Goal: Check status: Check status

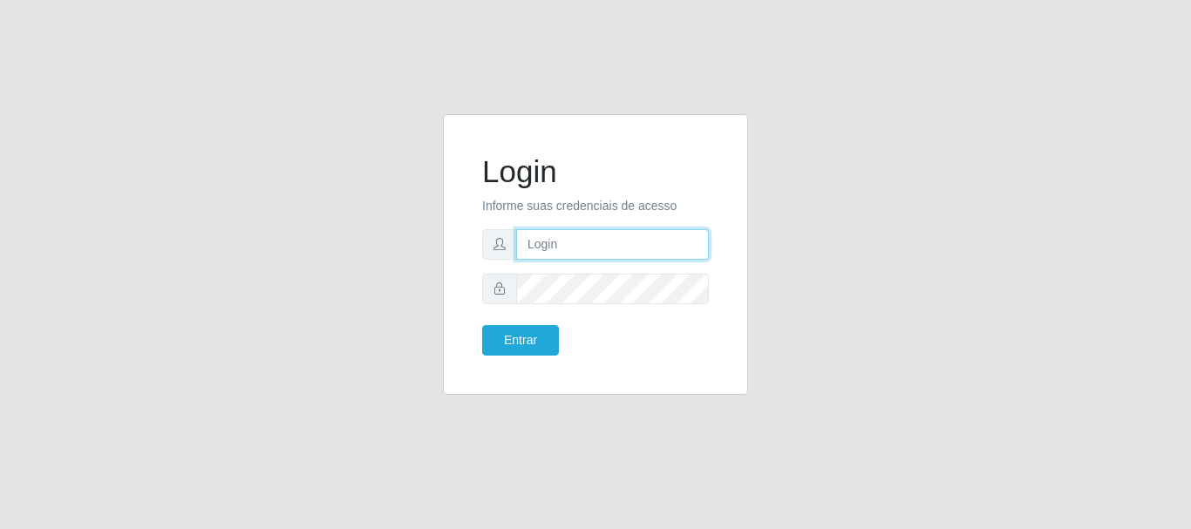
click at [543, 229] on input "text" at bounding box center [612, 244] width 193 height 31
type input "[EMAIL_ADDRESS][DOMAIN_NAME]"
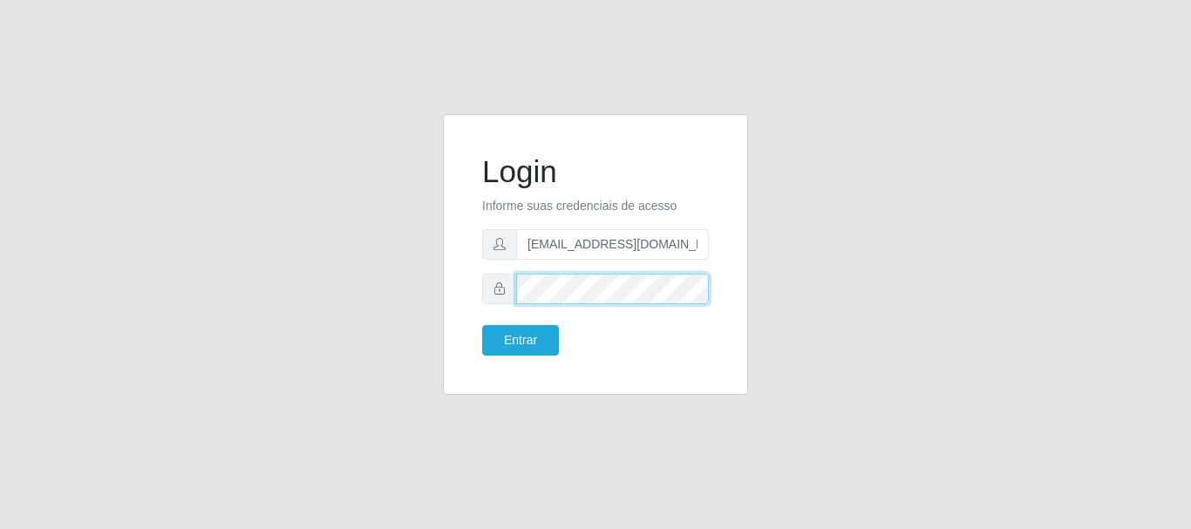
click at [482, 325] on button "Entrar" at bounding box center [520, 340] width 77 height 31
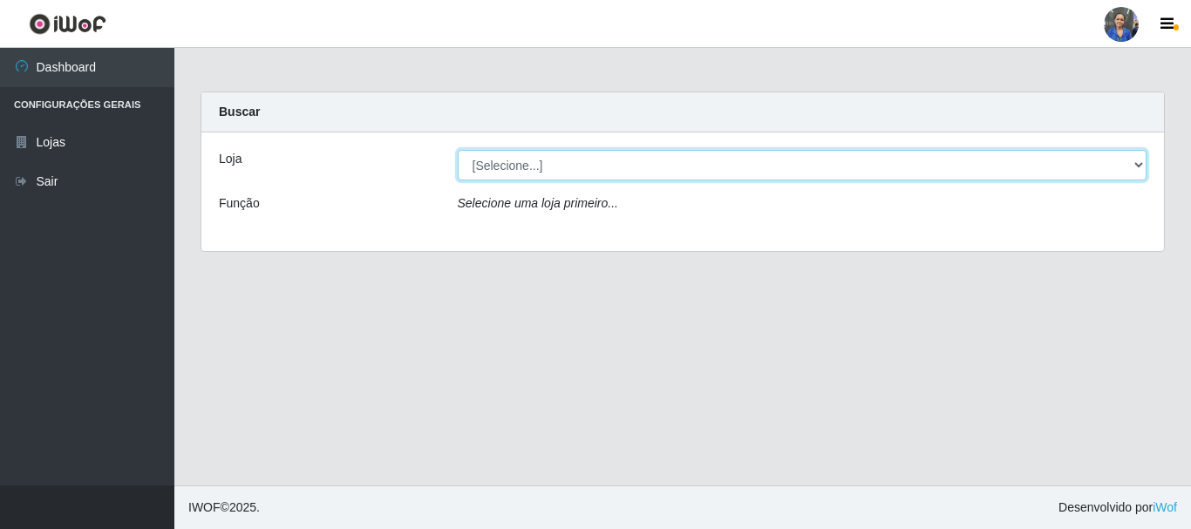
click at [814, 161] on select "[Selecione...] SuperFácil Atacado - Rodoviária" at bounding box center [803, 165] width 690 height 31
select select "400"
click at [458, 150] on select "[Selecione...] SuperFácil Atacado - Rodoviária" at bounding box center [803, 165] width 690 height 31
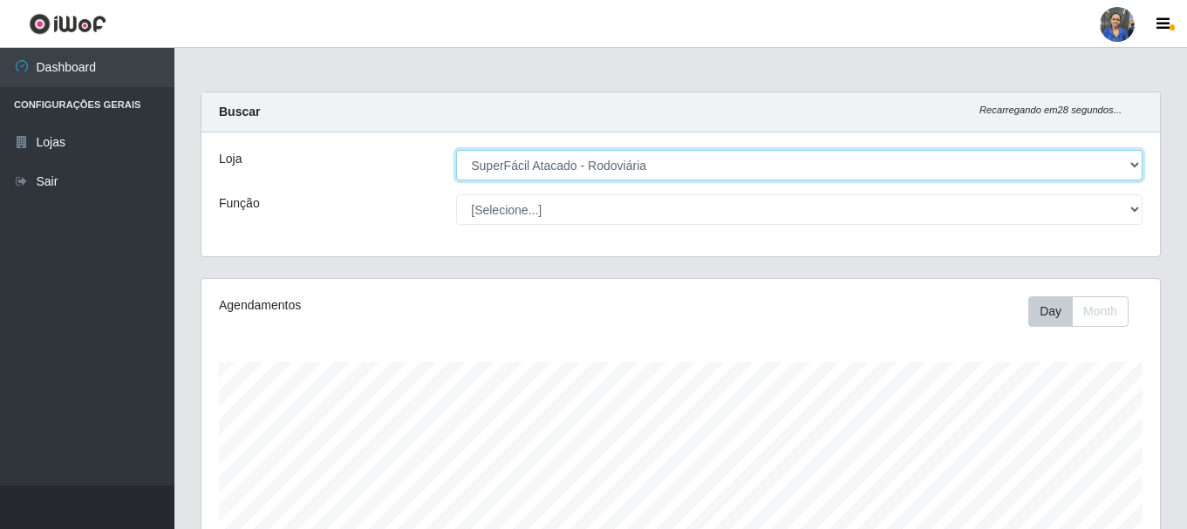
scroll to position [318, 0]
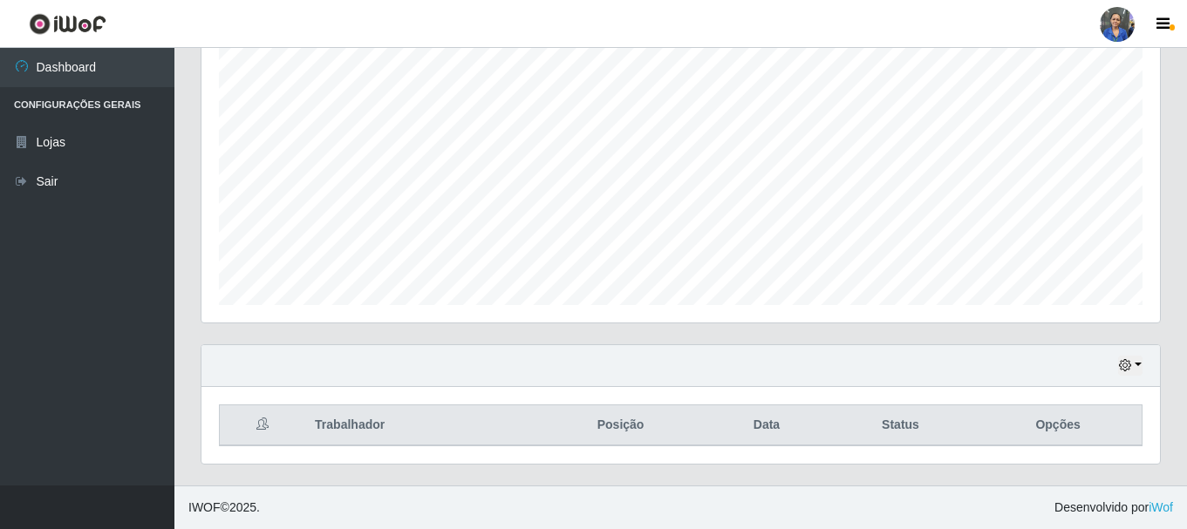
click at [1144, 363] on div "Hoje 1 dia 3 dias 1 Semana Não encerrados" at bounding box center [680, 366] width 959 height 42
click at [1126, 365] on icon "button" at bounding box center [1125, 365] width 12 height 12
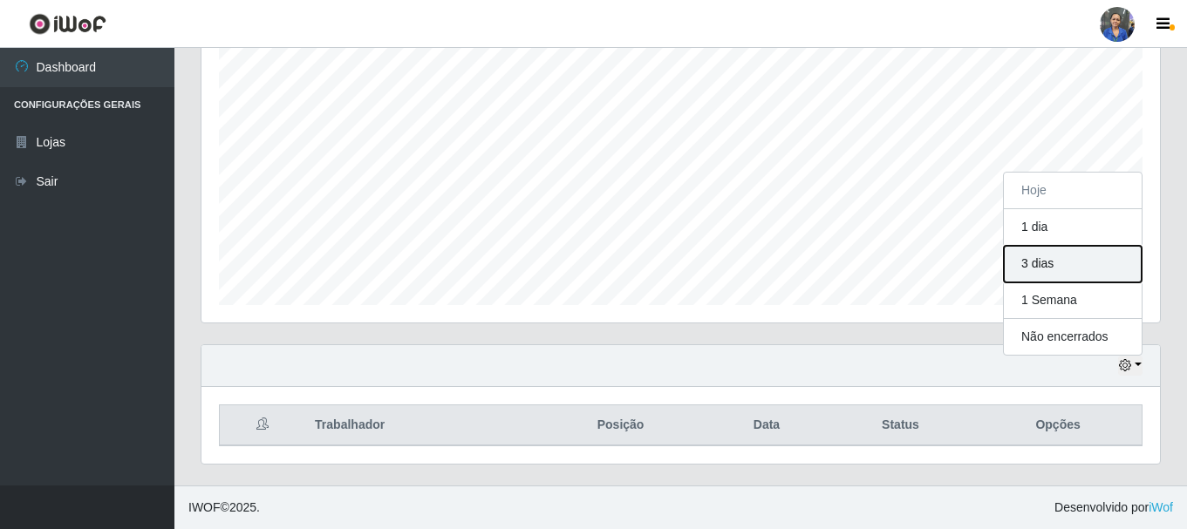
click at [1017, 259] on button "3 dias" at bounding box center [1073, 264] width 138 height 37
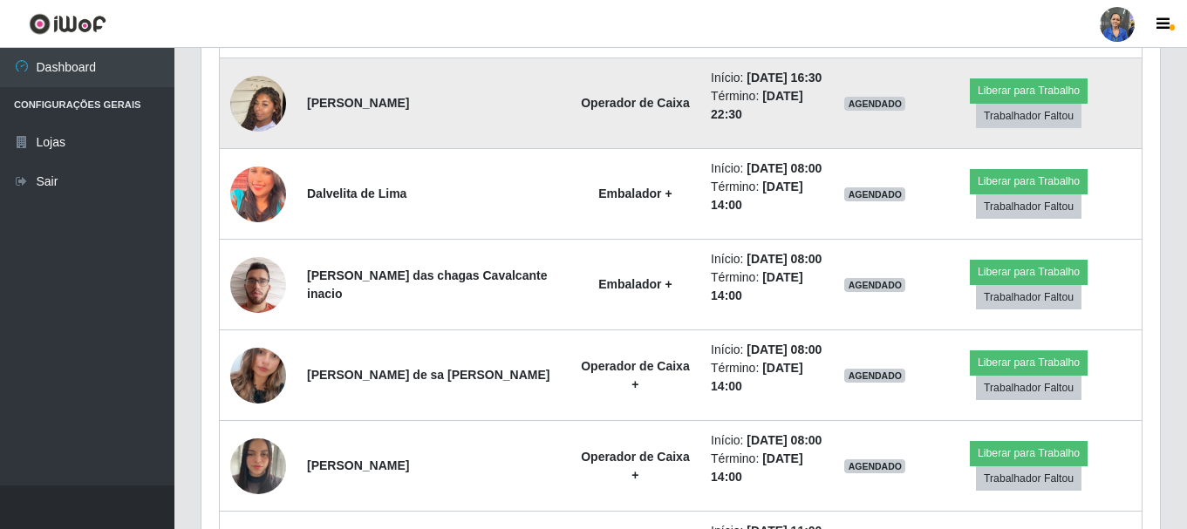
scroll to position [1627, 0]
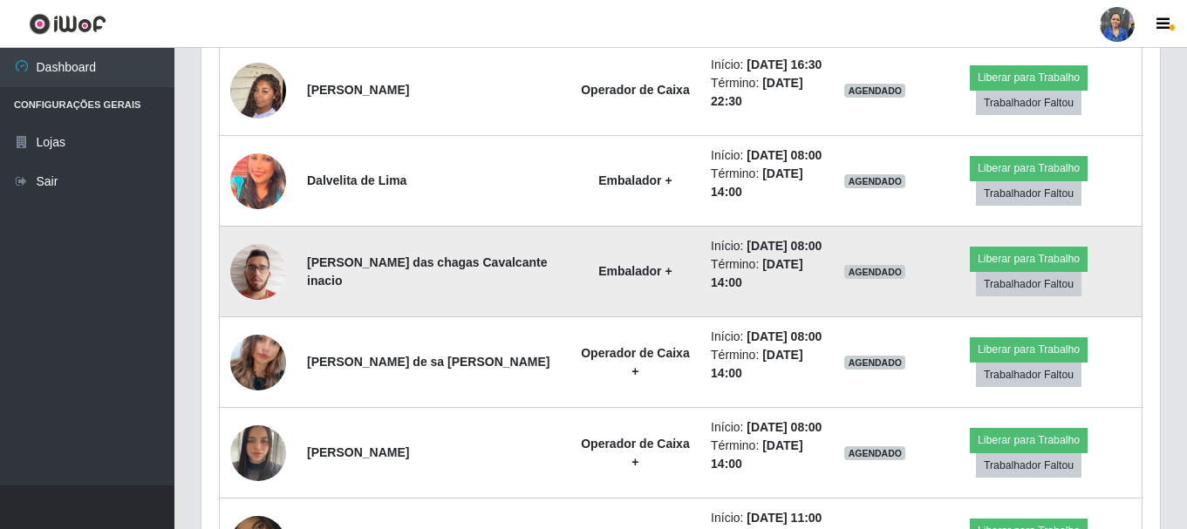
click at [268, 250] on img at bounding box center [258, 272] width 56 height 74
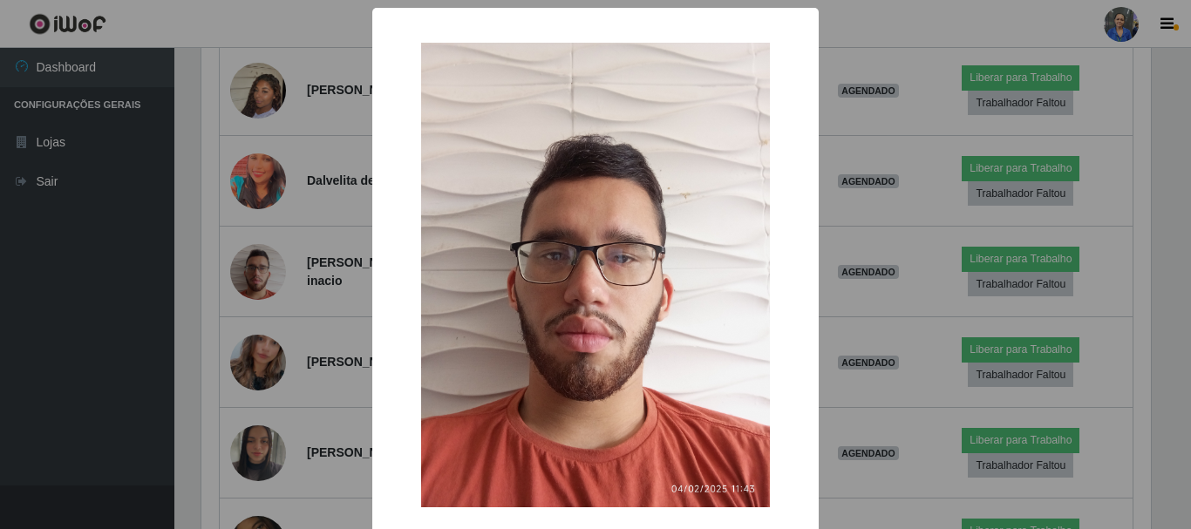
click at [268, 254] on div "× OK Cancel" at bounding box center [595, 264] width 1191 height 529
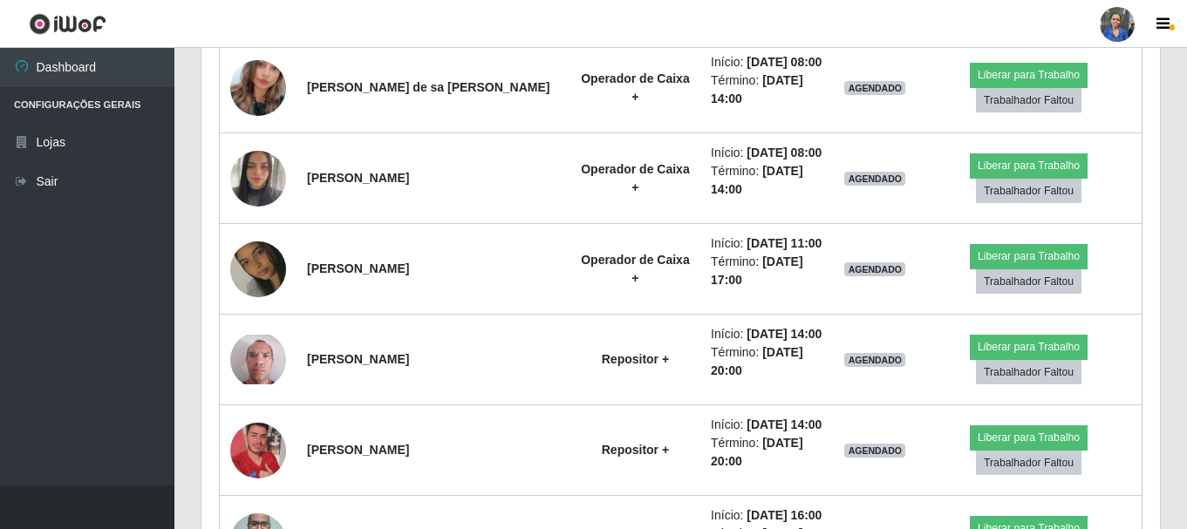
scroll to position [1801, 0]
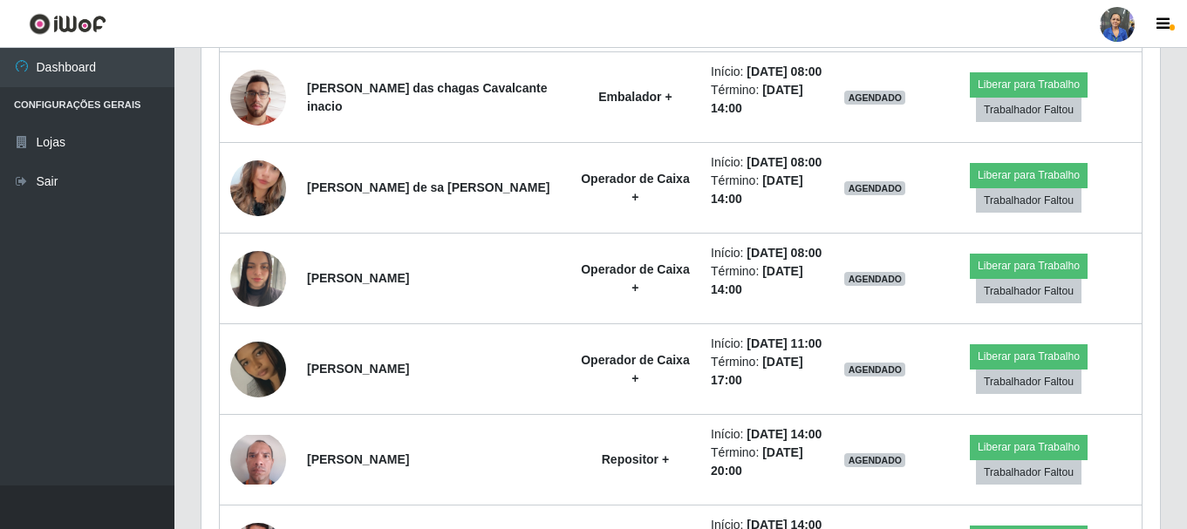
click at [268, 254] on img at bounding box center [258, 279] width 56 height 74
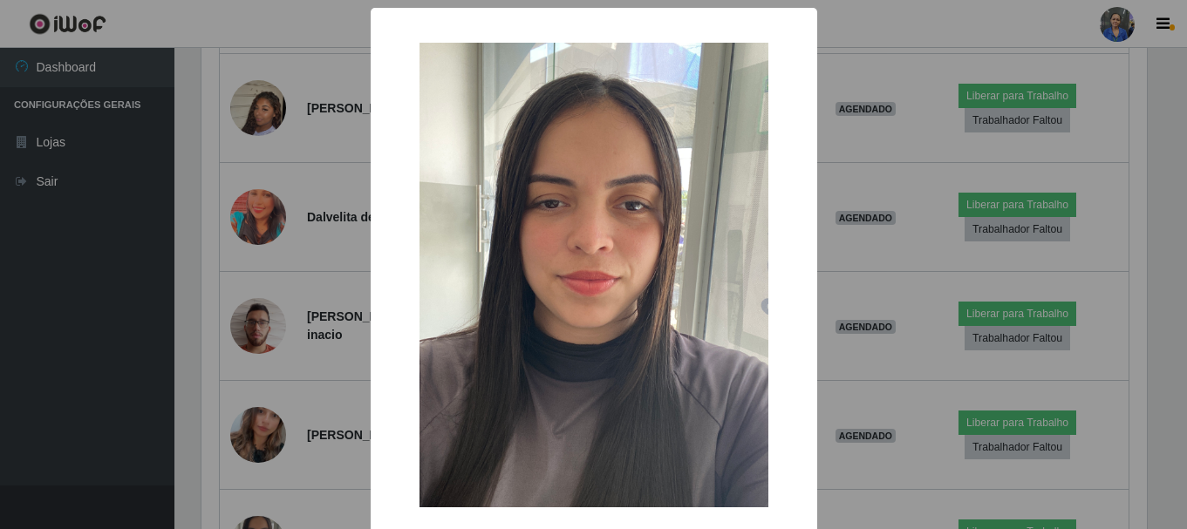
scroll to position [362, 950]
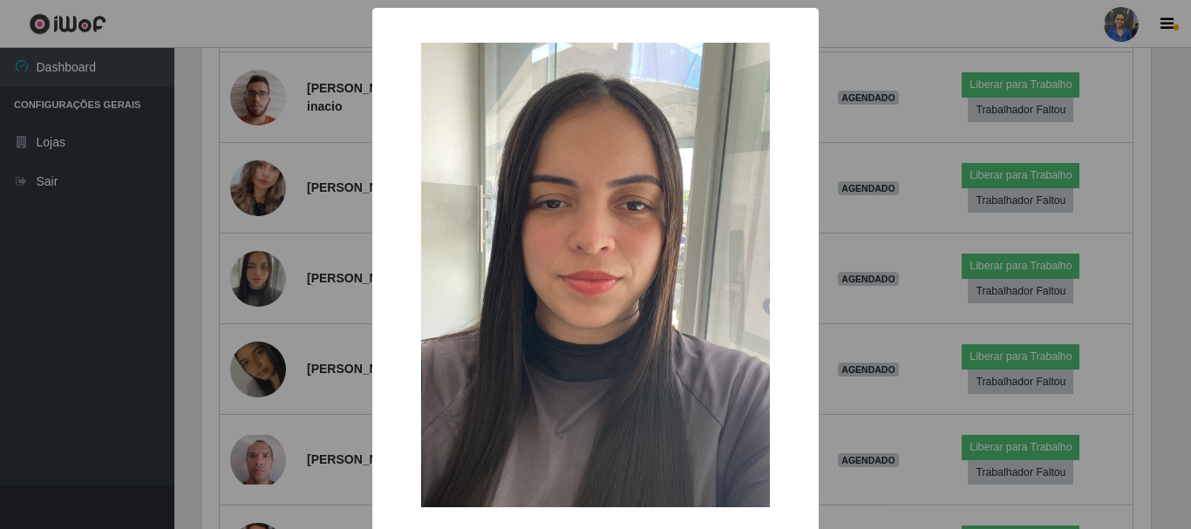
click at [268, 254] on div "× OK Cancel" at bounding box center [595, 264] width 1191 height 529
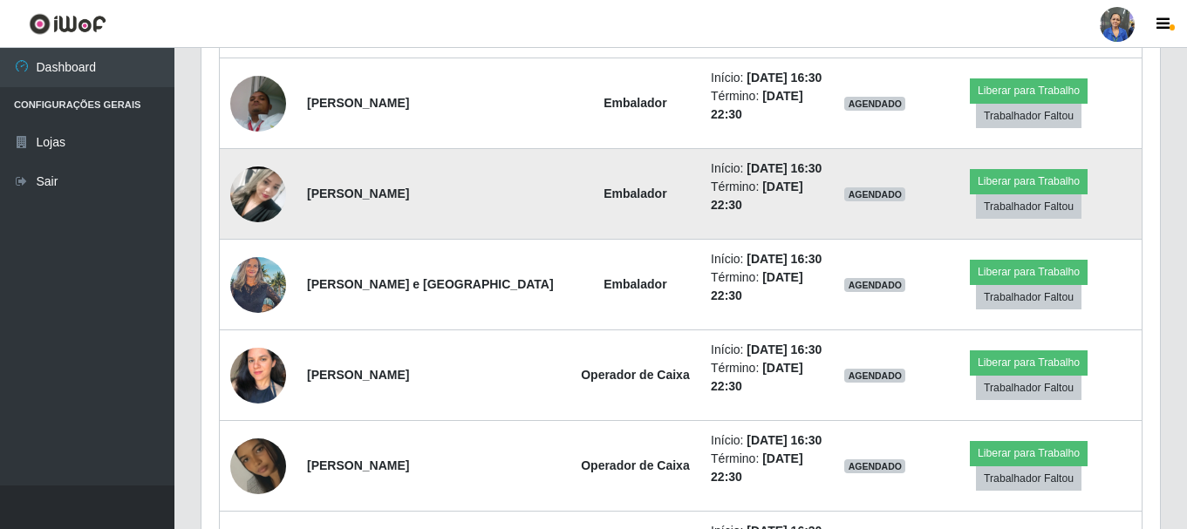
scroll to position [1191, 0]
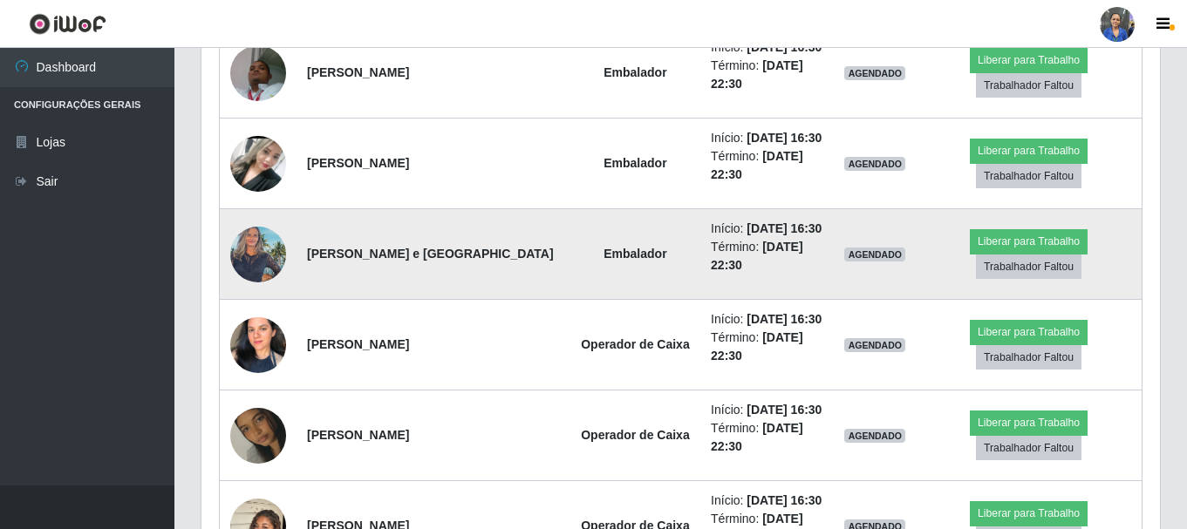
click at [263, 252] on img at bounding box center [258, 254] width 56 height 74
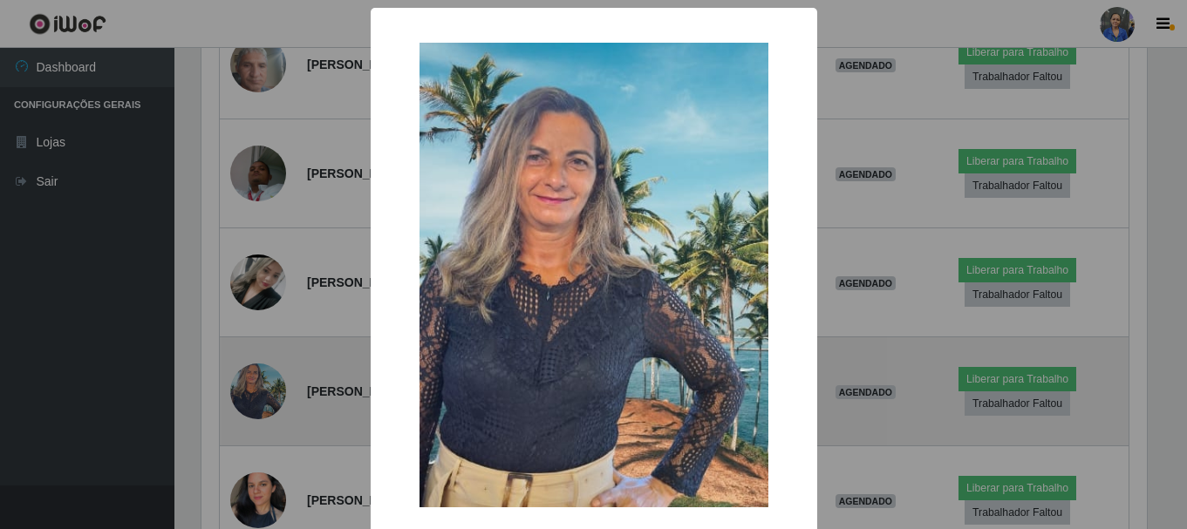
scroll to position [362, 950]
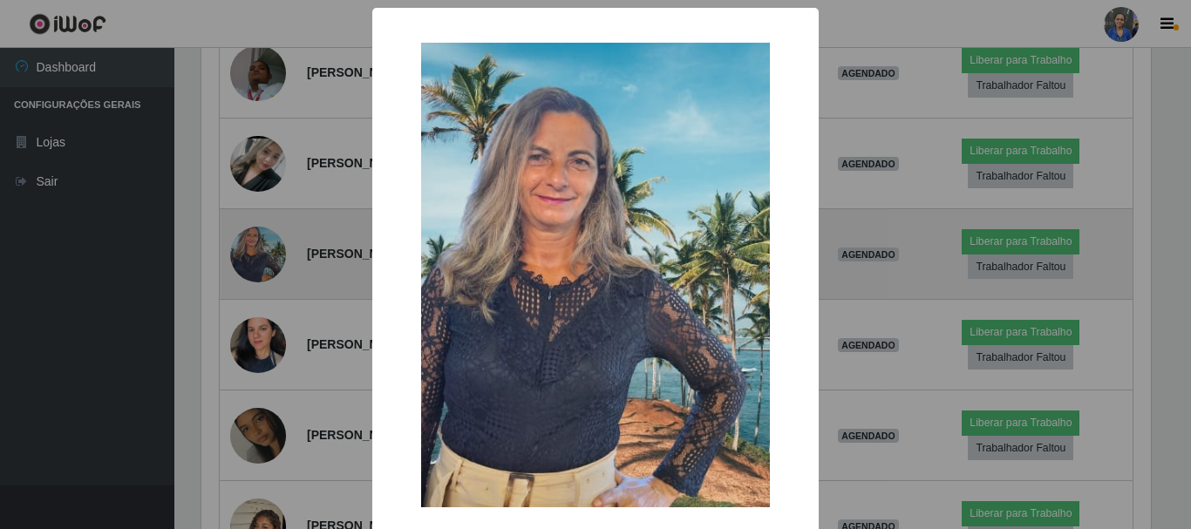
click at [263, 252] on div "× OK Cancel" at bounding box center [595, 264] width 1191 height 529
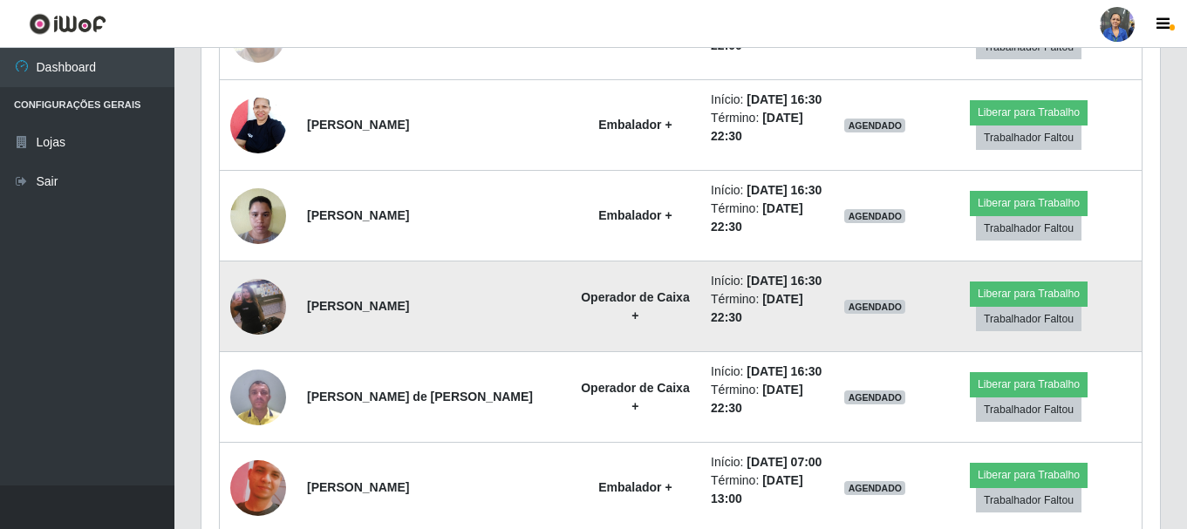
scroll to position [2586, 0]
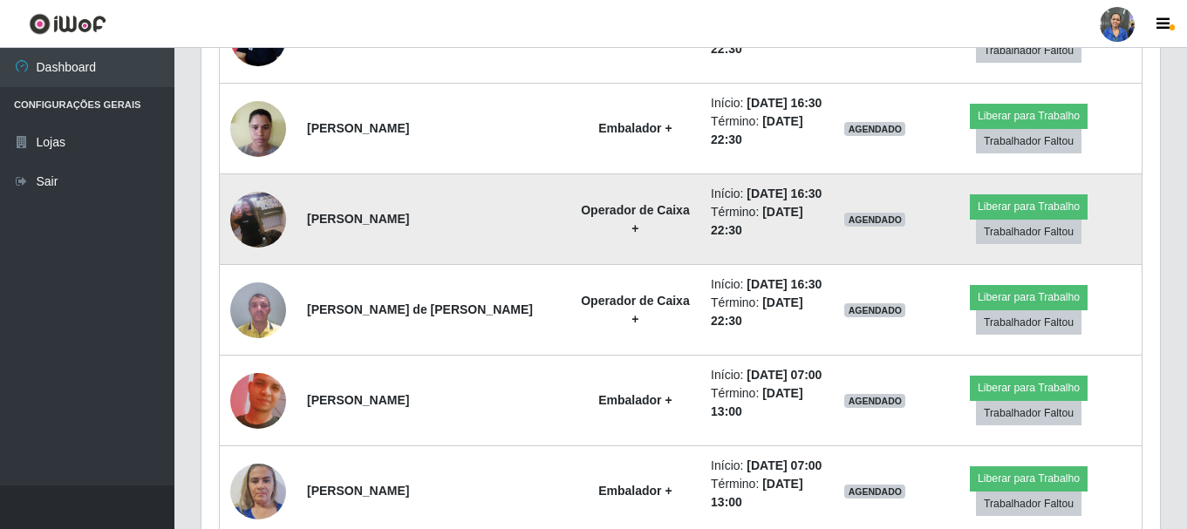
click at [265, 209] on img at bounding box center [258, 219] width 56 height 99
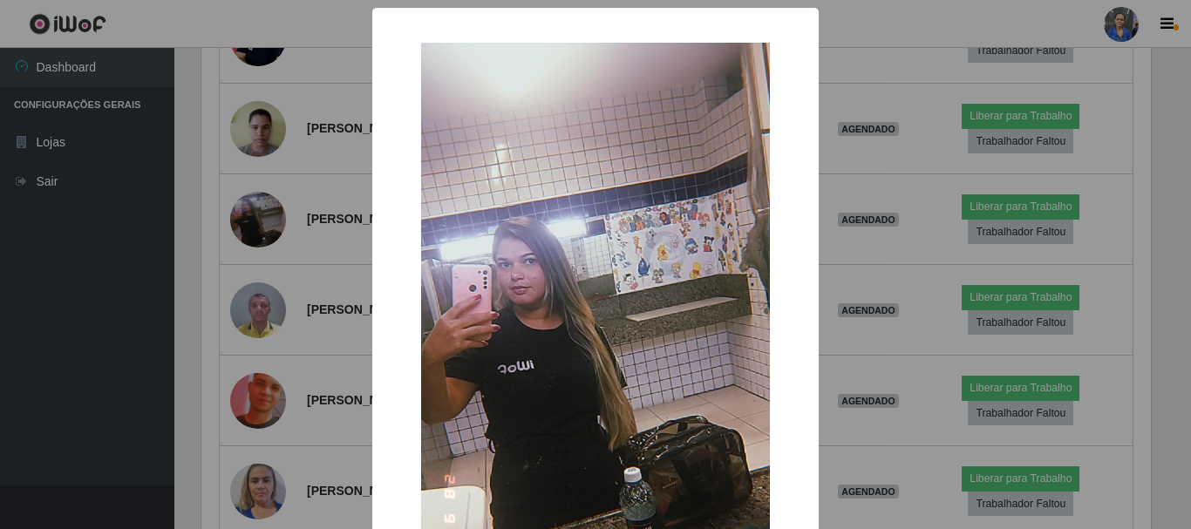
click at [264, 215] on div "× OK Cancel" at bounding box center [595, 264] width 1191 height 529
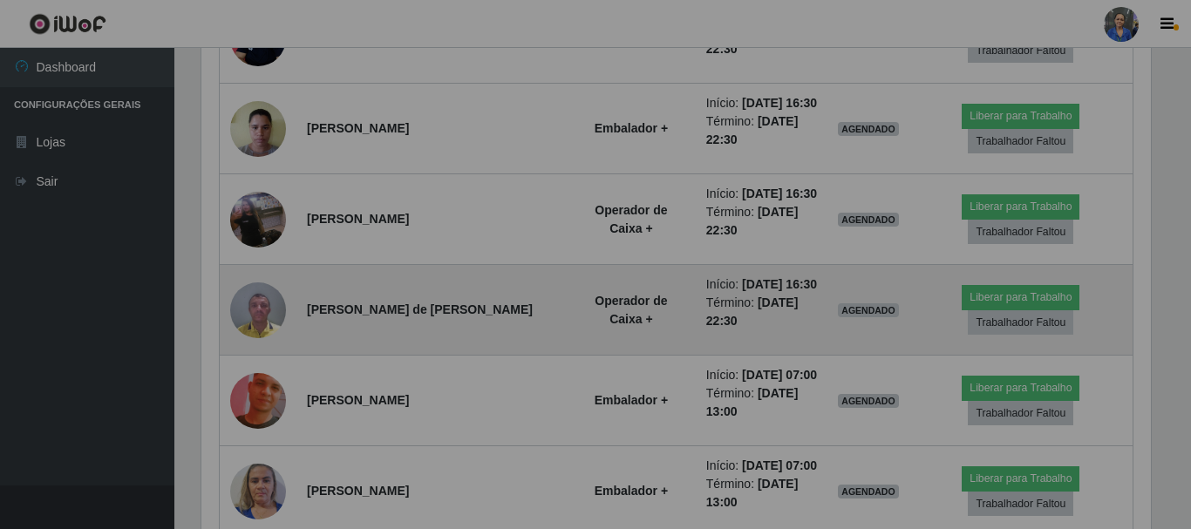
scroll to position [362, 959]
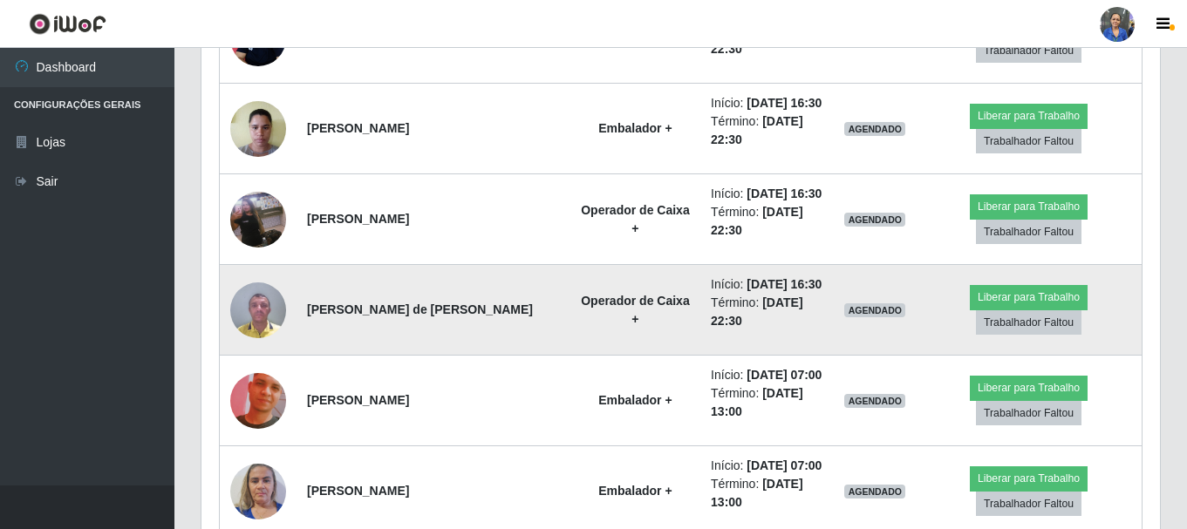
click at [253, 290] on img at bounding box center [258, 310] width 56 height 74
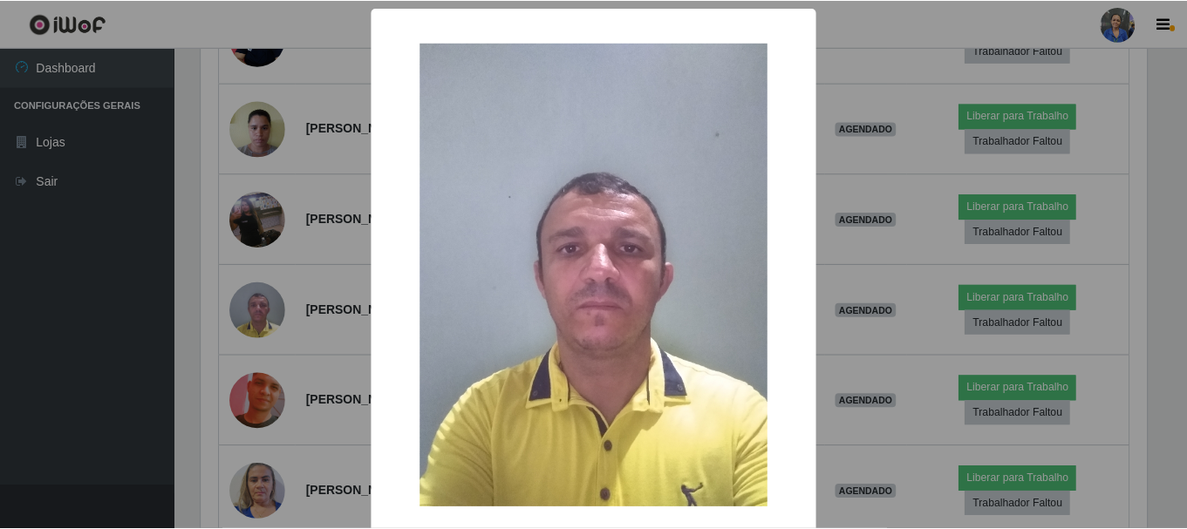
scroll to position [362, 950]
click at [279, 218] on div "× OK Cancel" at bounding box center [595, 264] width 1191 height 529
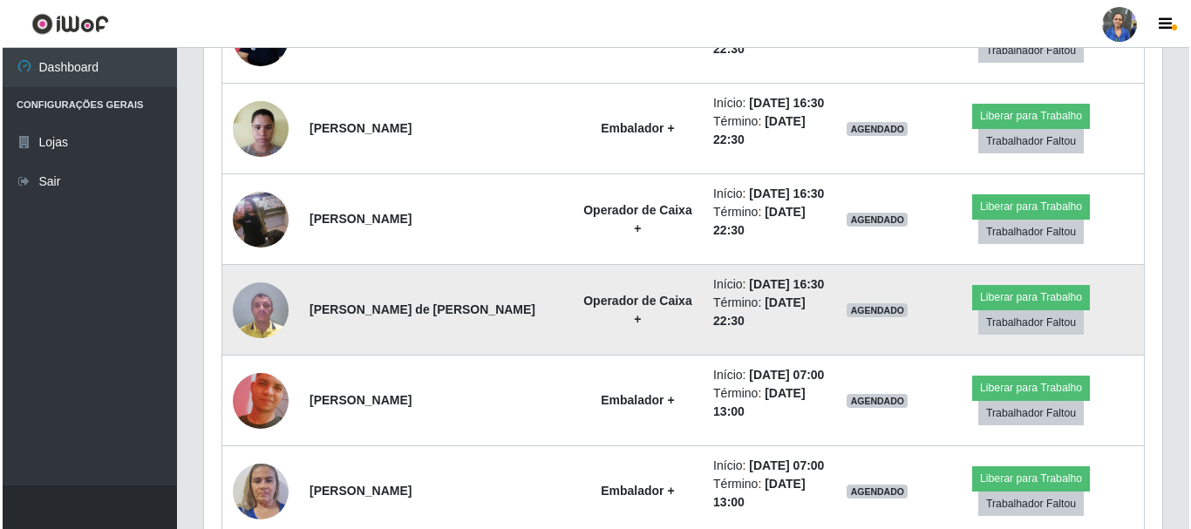
scroll to position [362, 959]
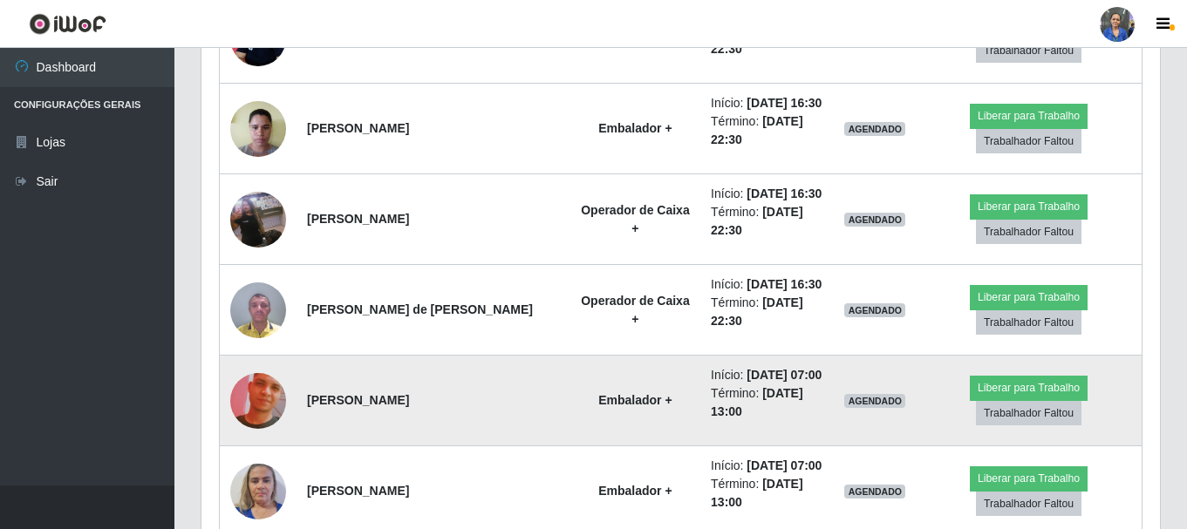
click at [270, 398] on img at bounding box center [258, 400] width 56 height 99
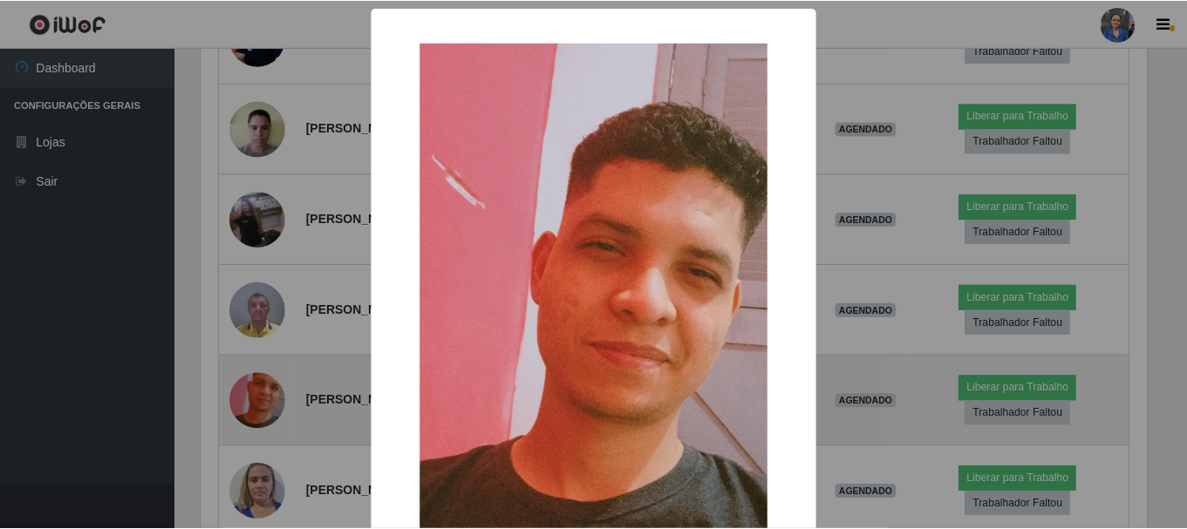
scroll to position [362, 950]
click at [270, 398] on div "× OK Cancel" at bounding box center [595, 264] width 1191 height 529
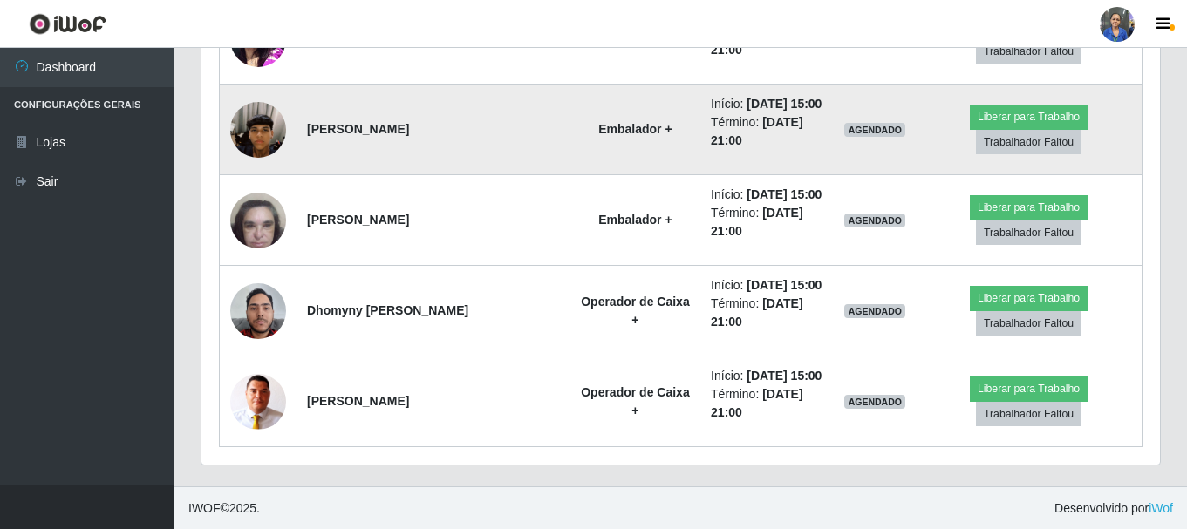
scroll to position [3856, 0]
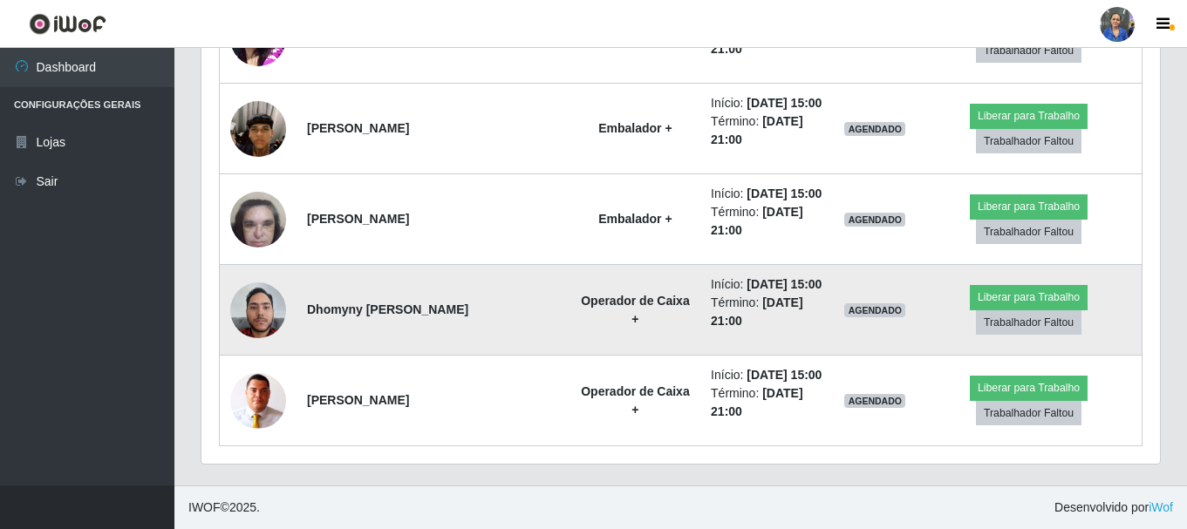
click at [277, 329] on img at bounding box center [258, 311] width 56 height 56
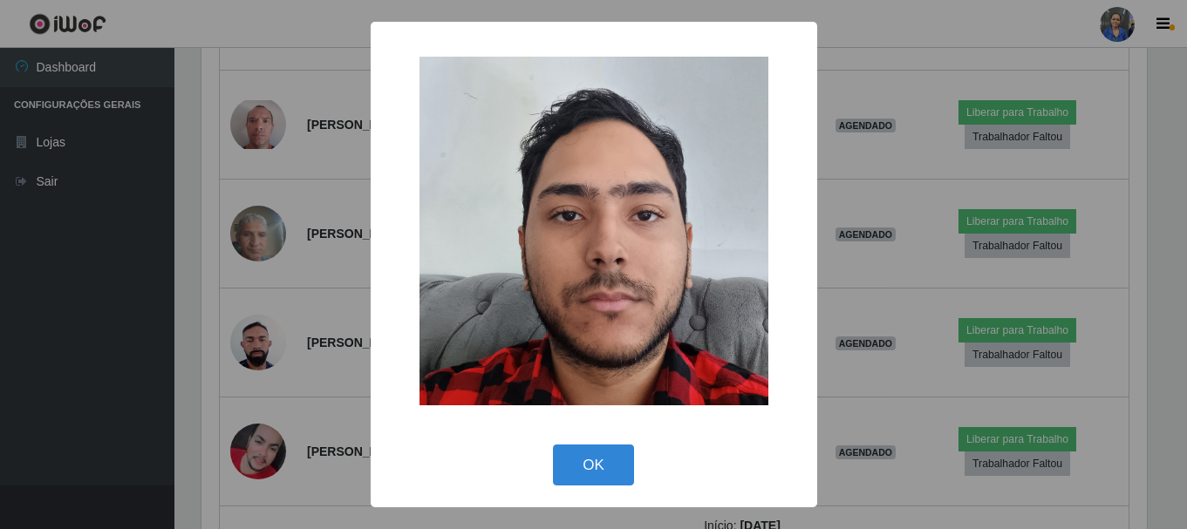
scroll to position [362, 950]
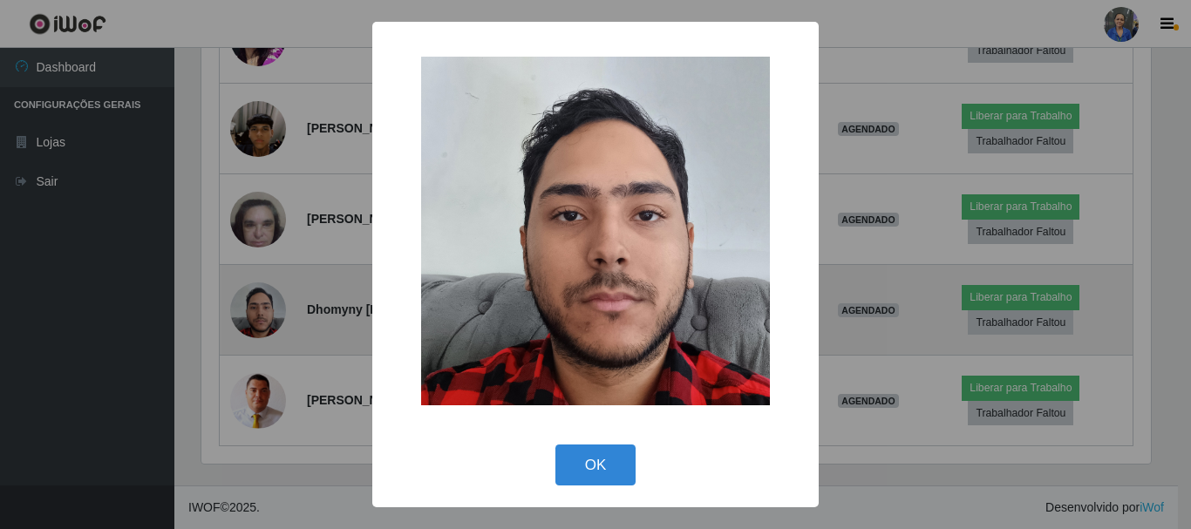
click at [277, 329] on div "× OK Cancel" at bounding box center [595, 264] width 1191 height 529
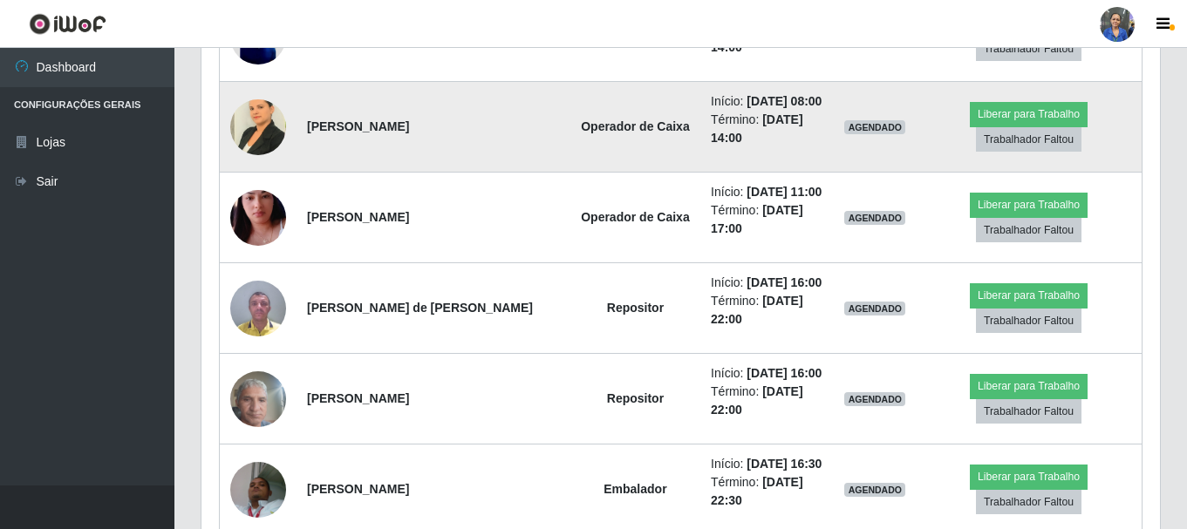
scroll to position [803, 0]
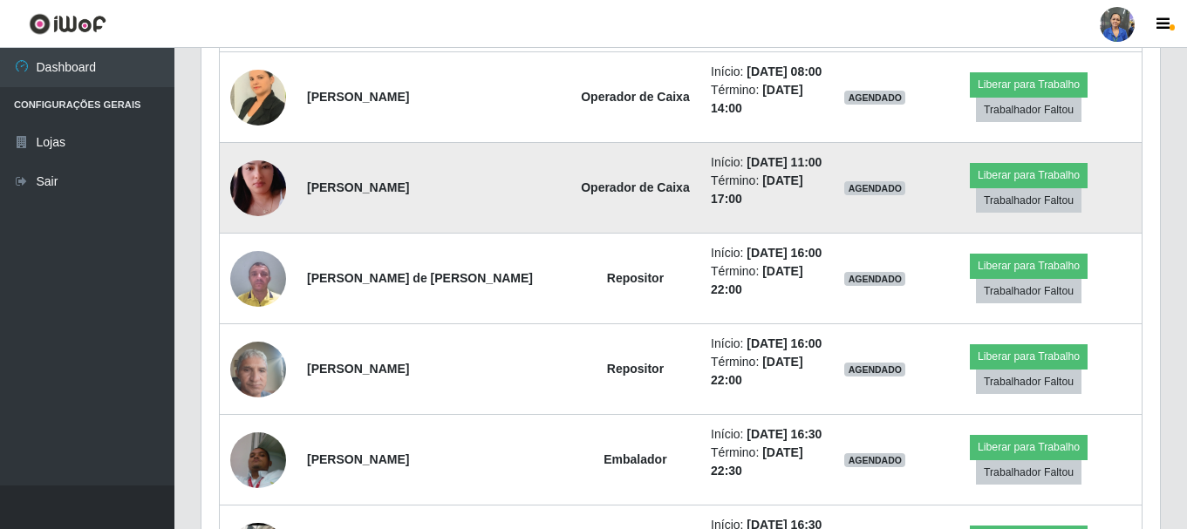
click at [259, 176] on img at bounding box center [258, 188] width 56 height 99
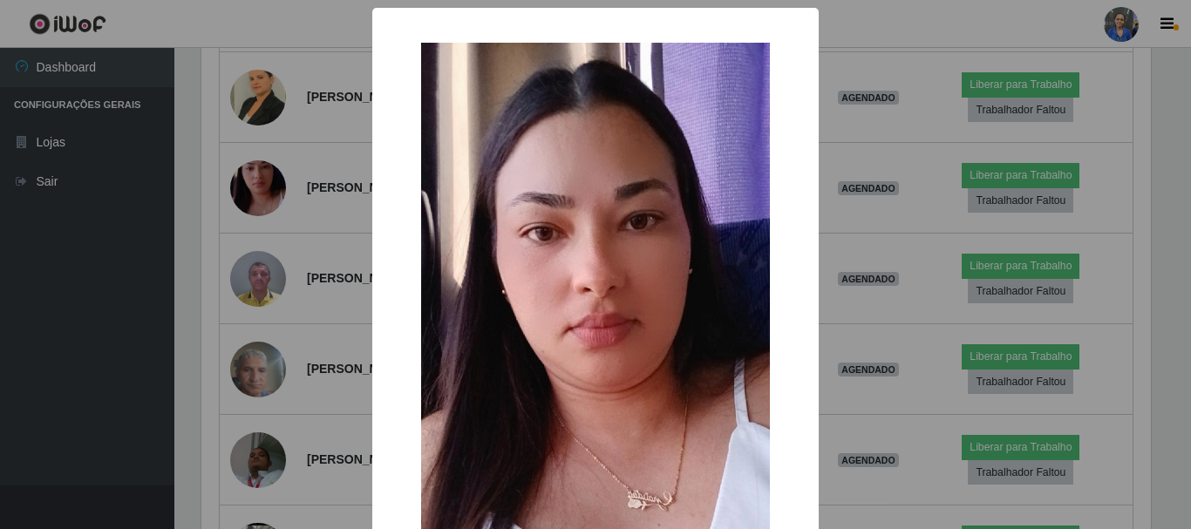
click at [264, 240] on div "× OK Cancel" at bounding box center [595, 264] width 1191 height 529
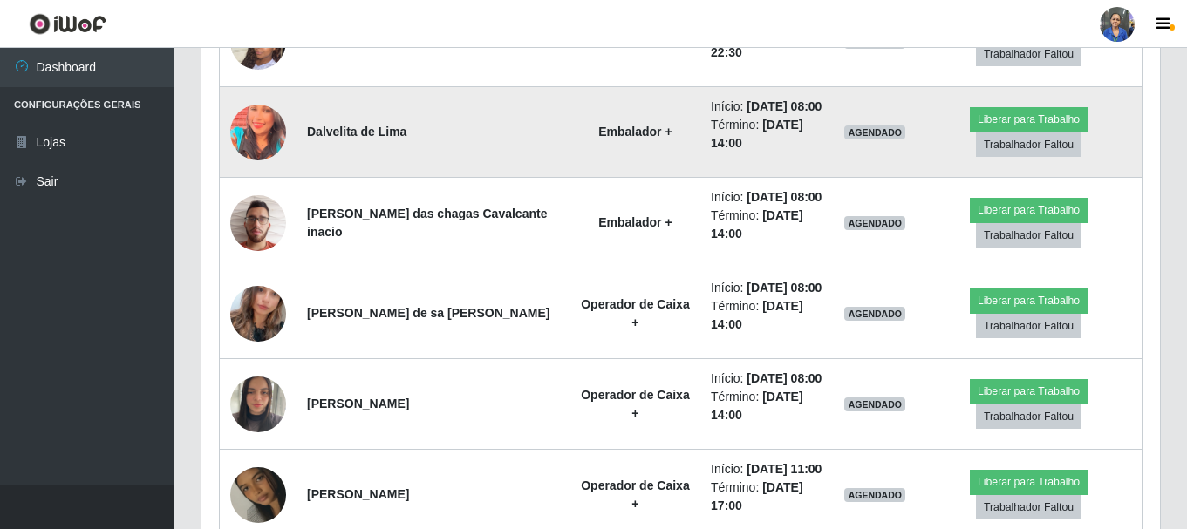
scroll to position [1763, 0]
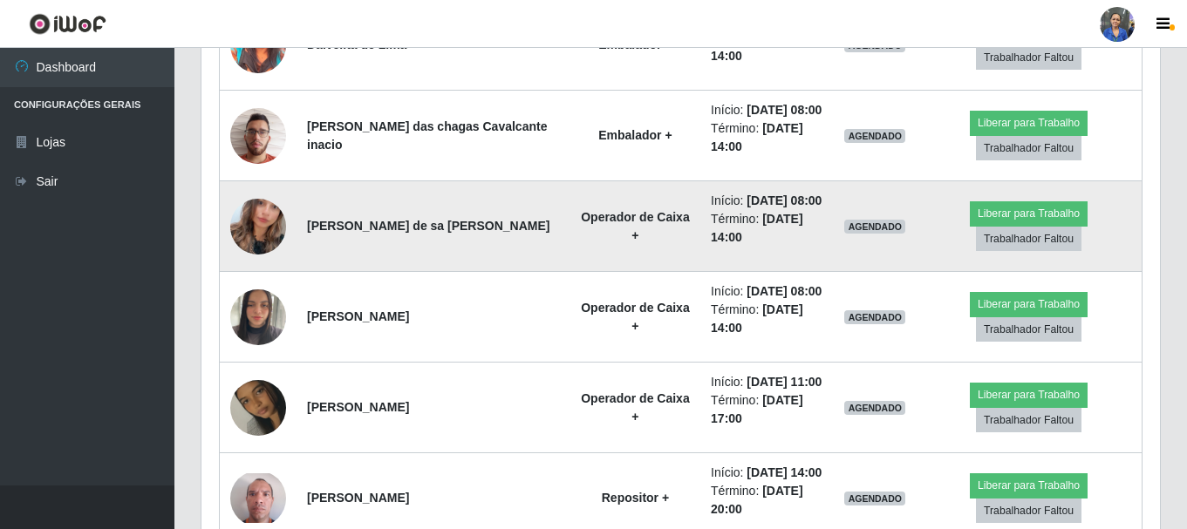
click at [266, 237] on img at bounding box center [258, 226] width 56 height 99
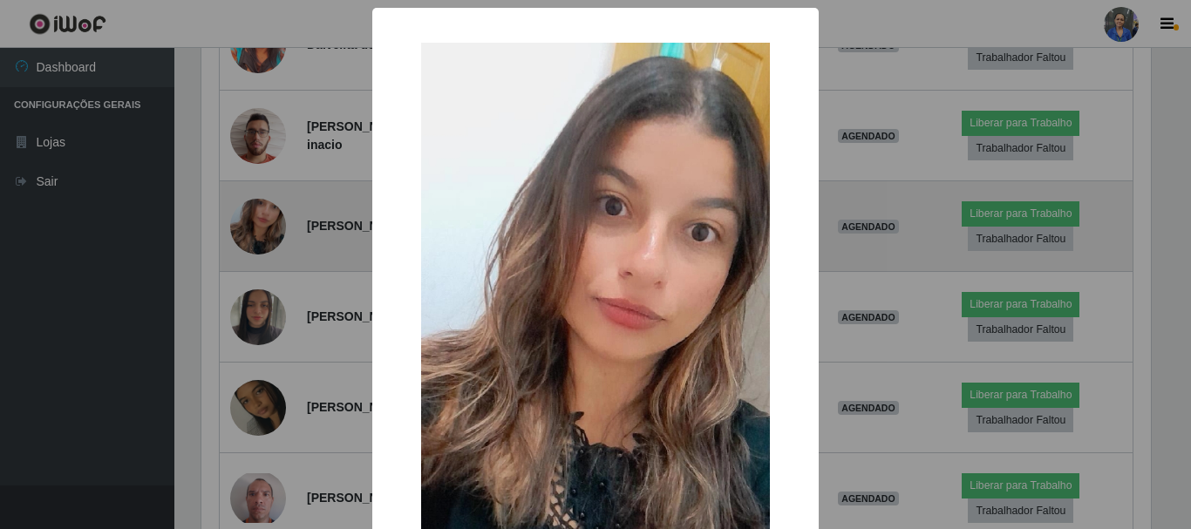
click at [266, 237] on div "× OK Cancel" at bounding box center [595, 264] width 1191 height 529
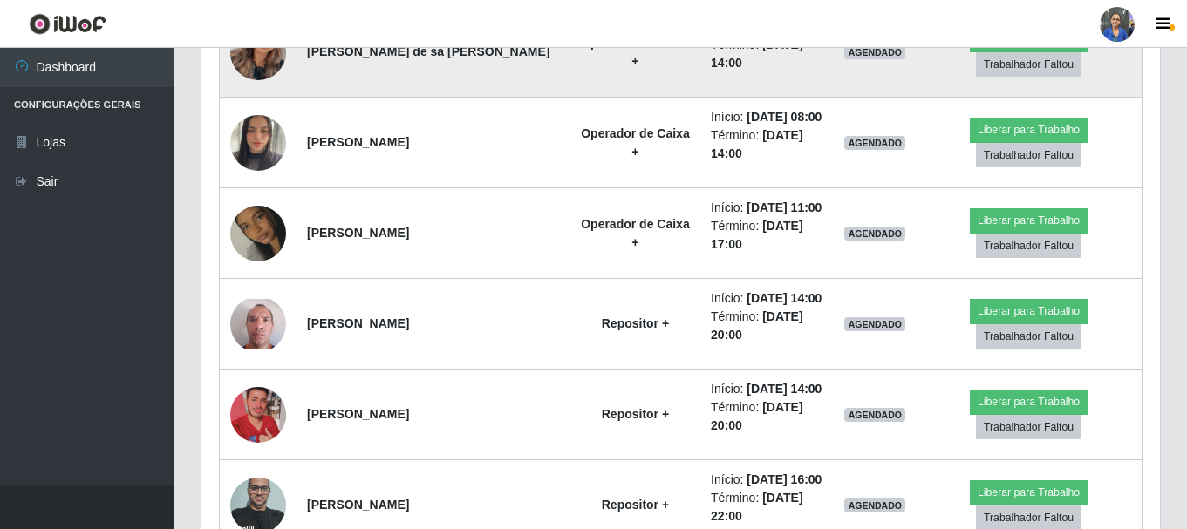
scroll to position [1850, 0]
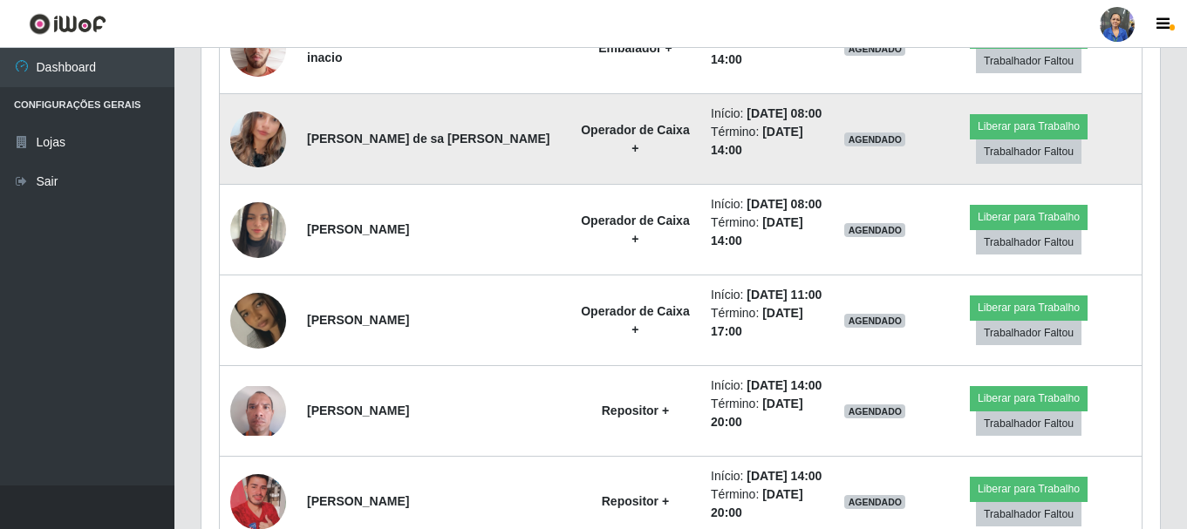
click at [266, 237] on img at bounding box center [258, 230] width 56 height 74
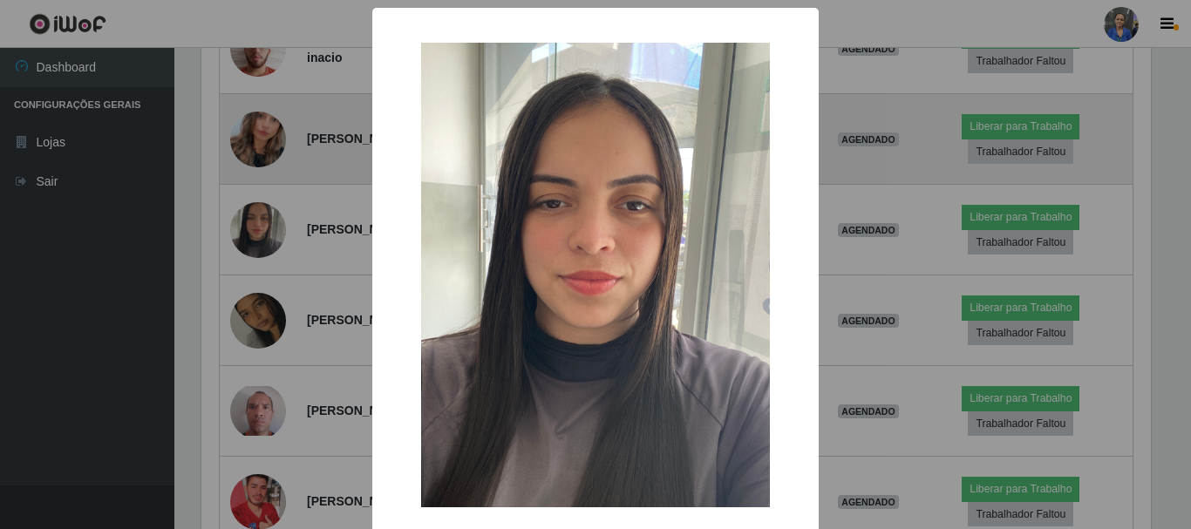
click at [266, 237] on div "× OK Cancel" at bounding box center [595, 264] width 1191 height 529
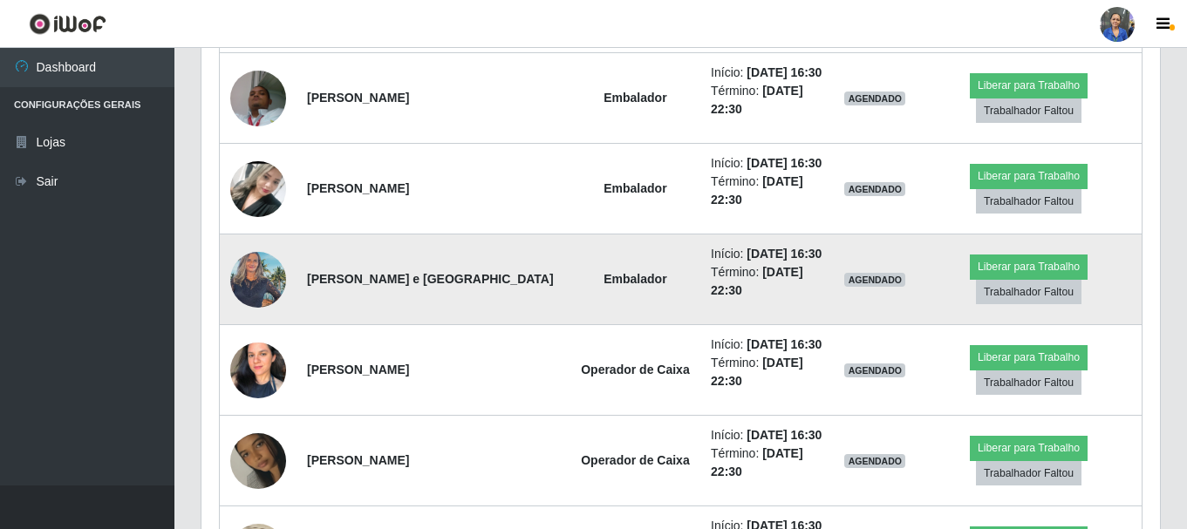
scroll to position [1152, 0]
